Goal: Check status: Check status

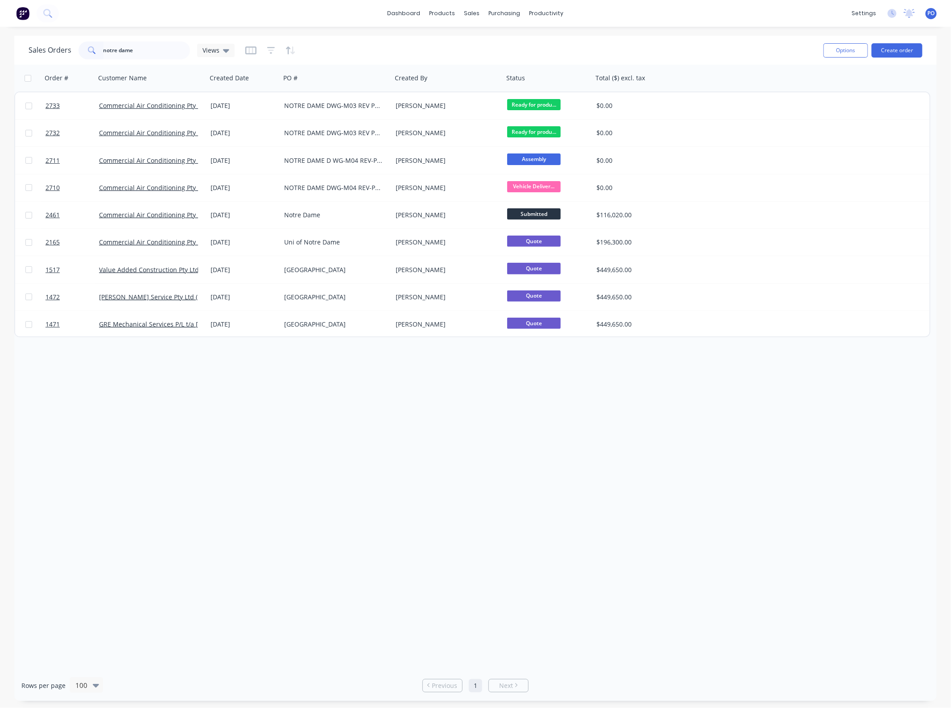
drag, startPoint x: 161, startPoint y: 45, endPoint x: -29, endPoint y: 54, distance: 190.6
click at [0, 54] on html "dashboard products sales purchasing productivity dashboard products Product Cat…" at bounding box center [475, 354] width 951 height 708
type input "yilen"
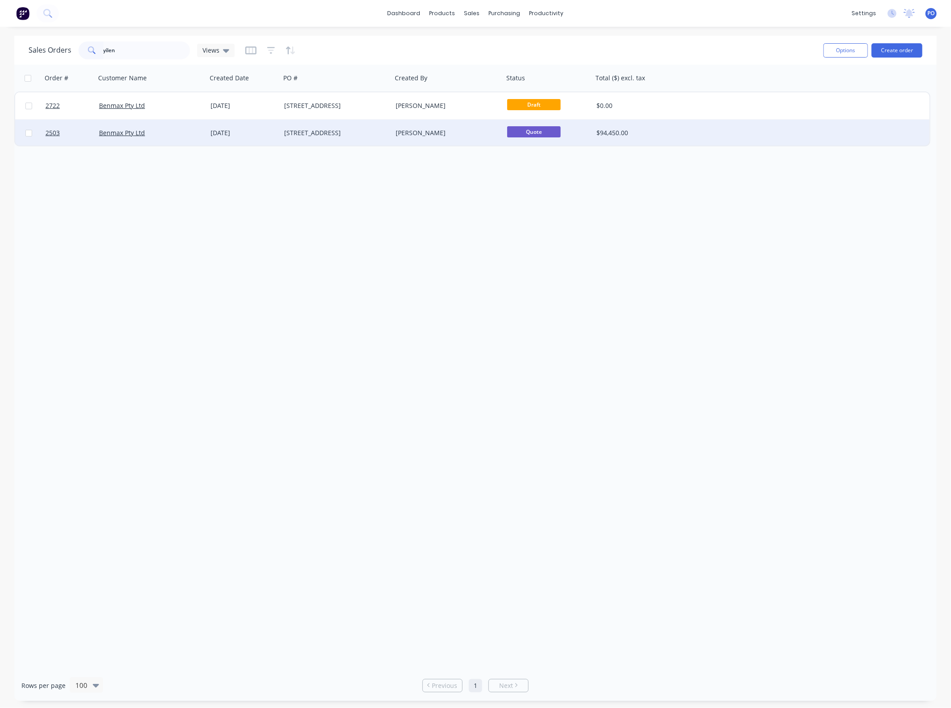
click at [311, 142] on div "[STREET_ADDRESS]" at bounding box center [336, 133] width 111 height 27
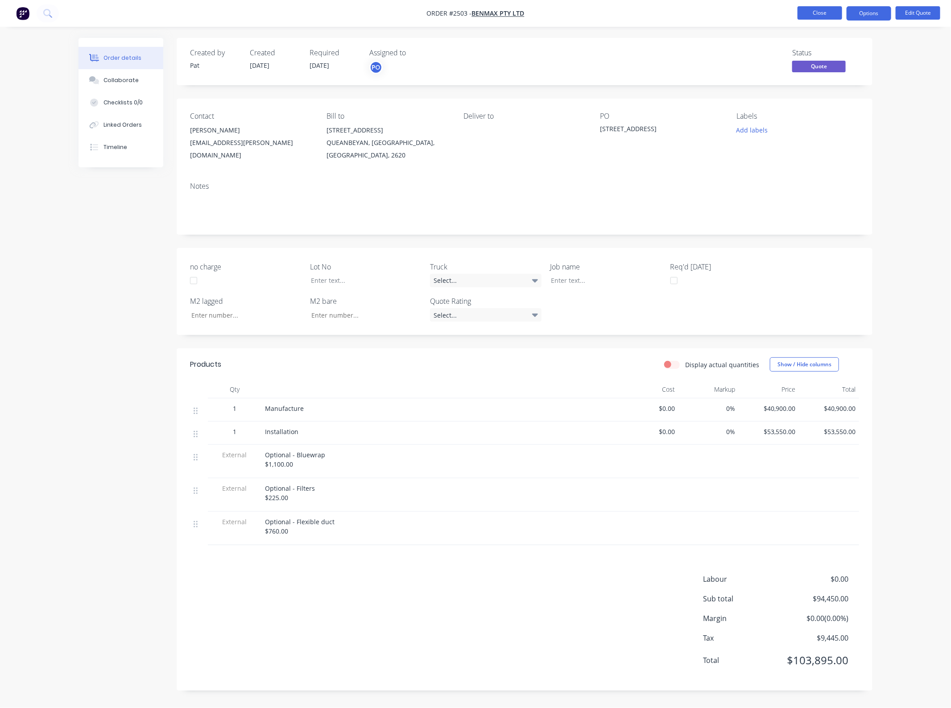
click at [819, 12] on button "Close" at bounding box center [819, 12] width 45 height 13
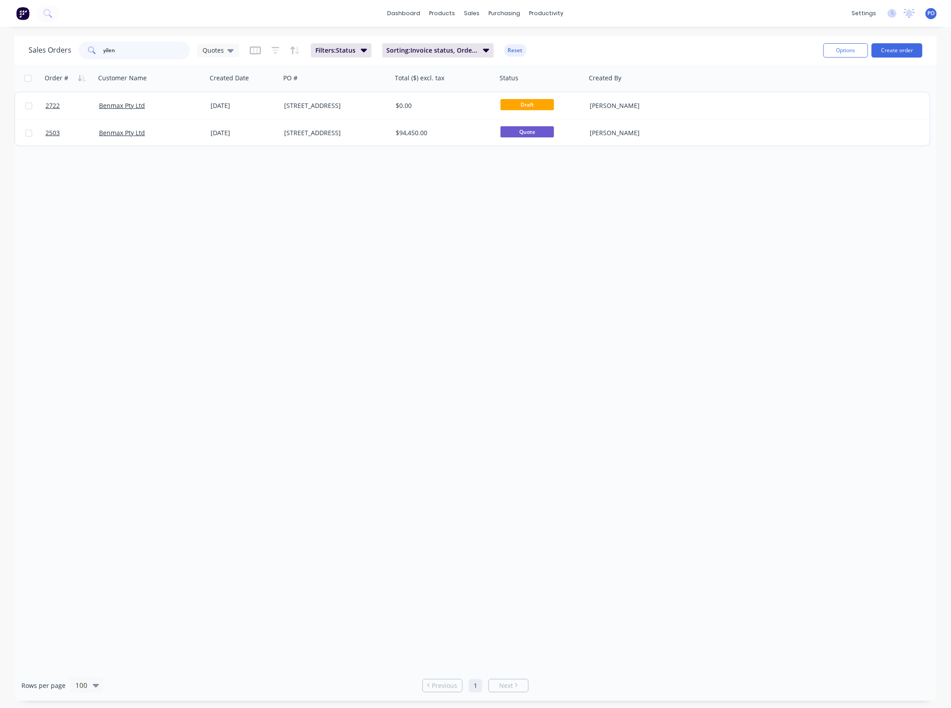
drag, startPoint x: 163, startPoint y: 54, endPoint x: -33, endPoint y: 54, distance: 196.2
click at [0, 54] on html "dashboard products sales purchasing productivity dashboard products Product Cat…" at bounding box center [475, 354] width 951 height 708
click at [8, 74] on div "Sales Orders orna park Quotes Filters: Status Sorting: Invoice status, Order # …" at bounding box center [475, 368] width 951 height 665
type input "[PERSON_NAME]"
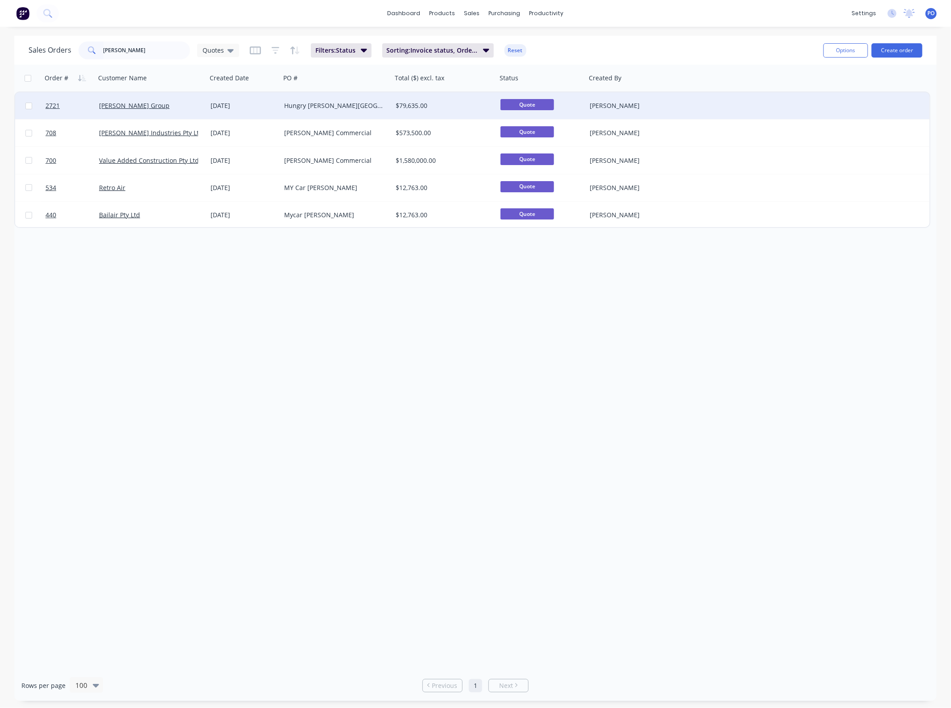
click at [355, 108] on div "Hungry [PERSON_NAME][GEOGRAPHIC_DATA]" at bounding box center [333, 105] width 99 height 9
